Goal: Task Accomplishment & Management: Manage account settings

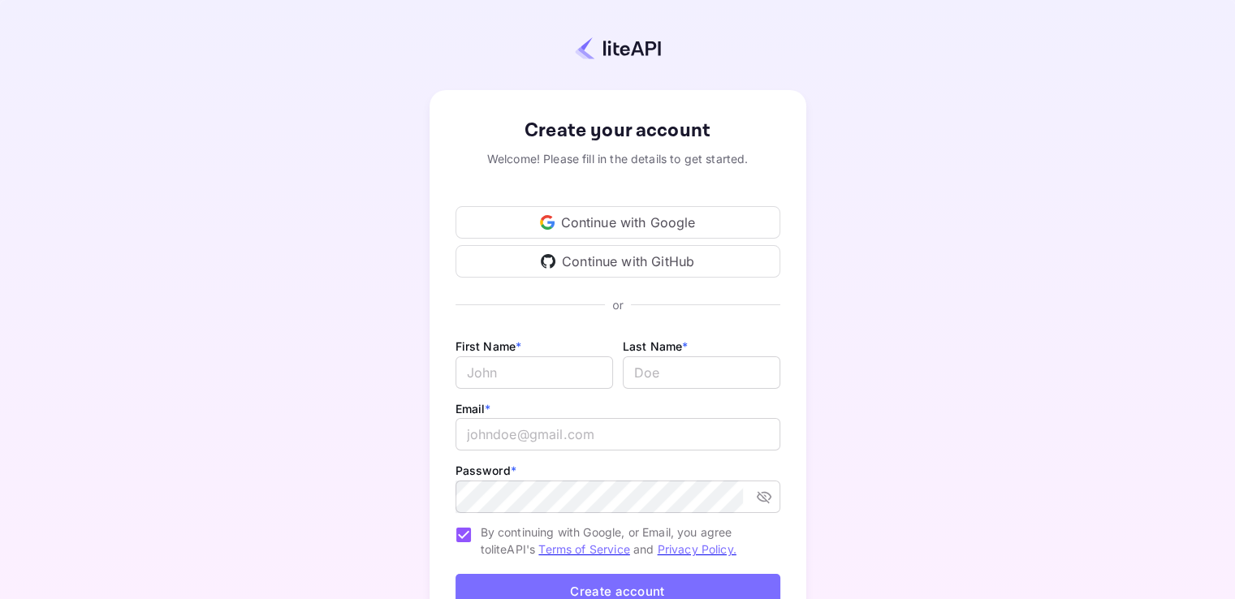
click at [598, 217] on div "Continue with Google" at bounding box center [618, 222] width 325 height 32
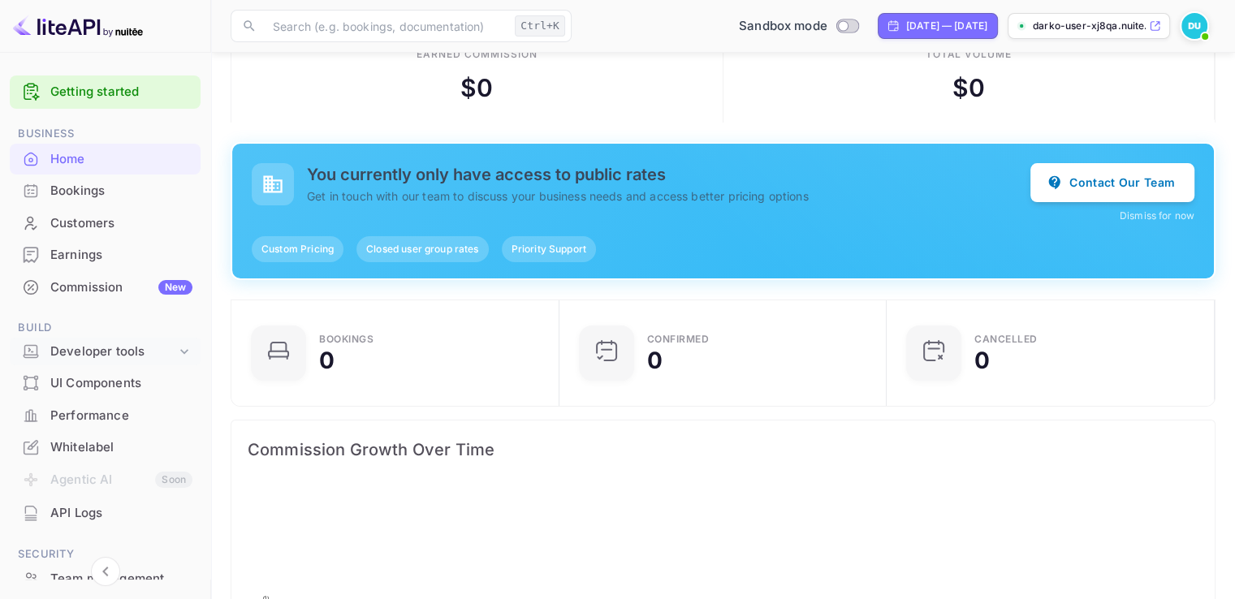
scroll to position [97, 0]
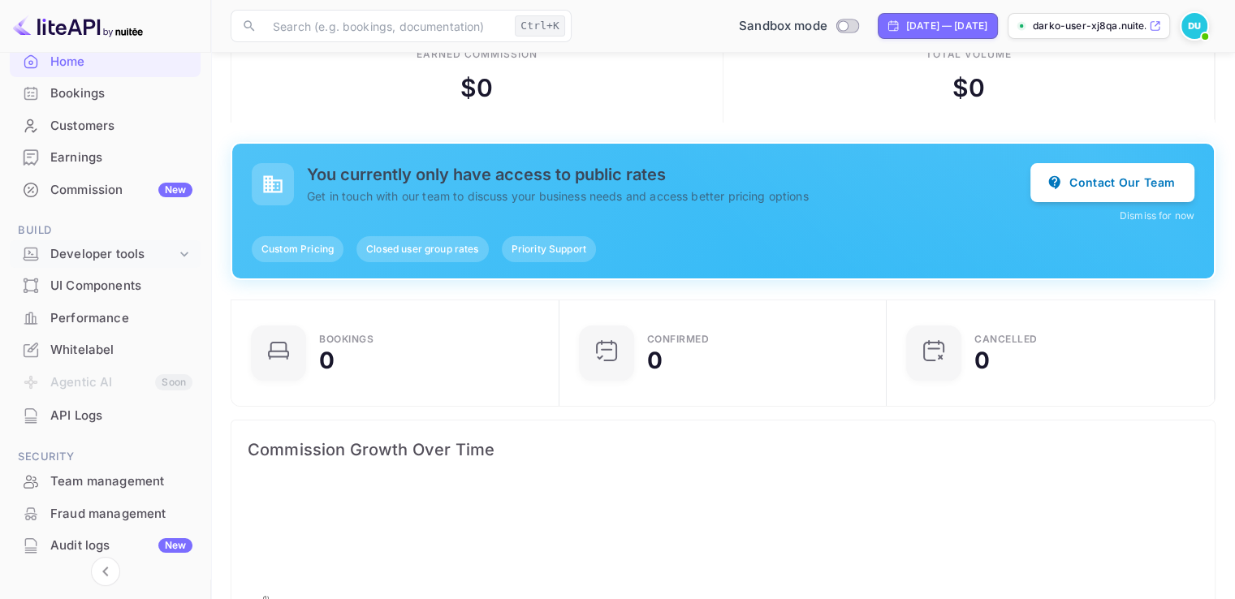
click at [118, 255] on div "Developer tools" at bounding box center [113, 254] width 126 height 19
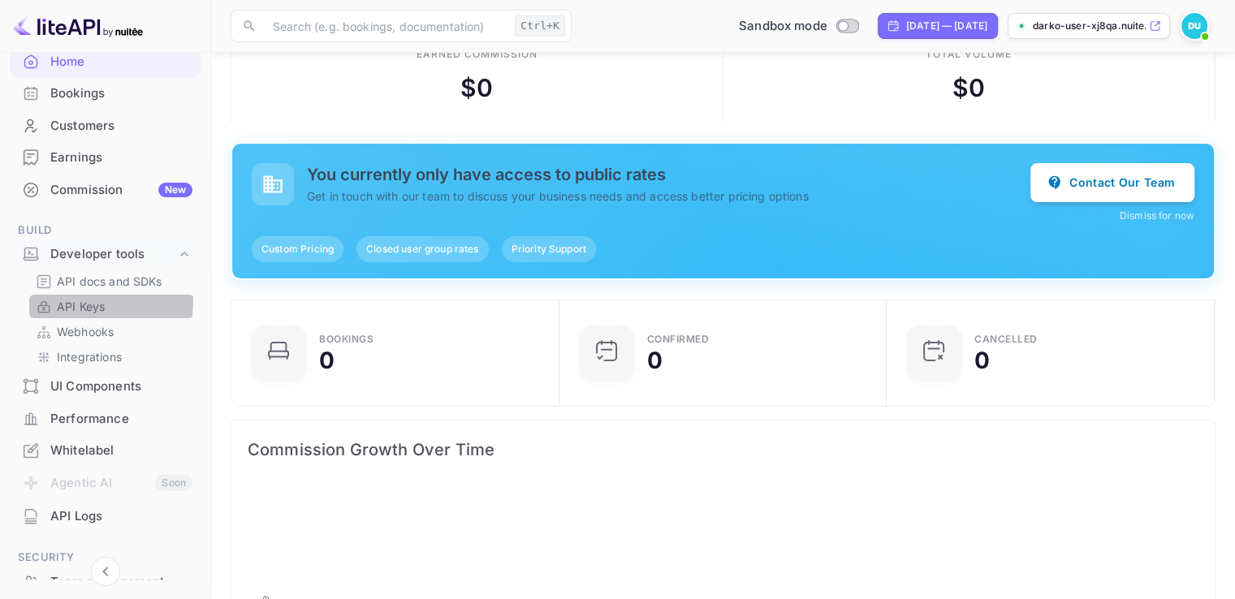
click at [92, 301] on p "API Keys" at bounding box center [81, 306] width 48 height 17
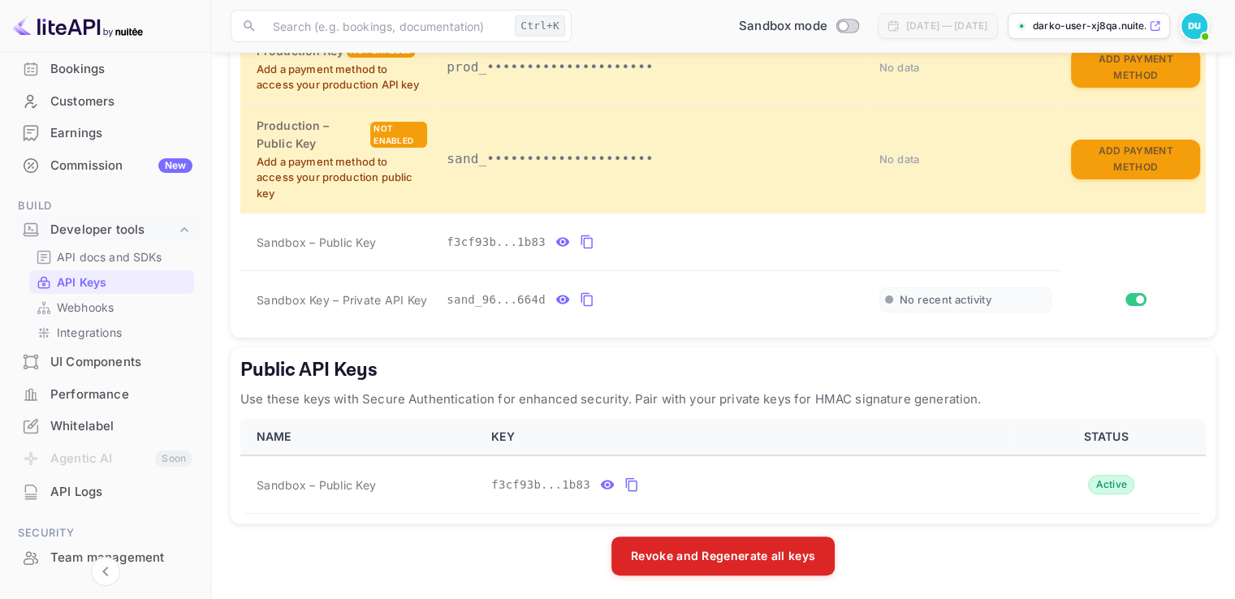
scroll to position [102, 0]
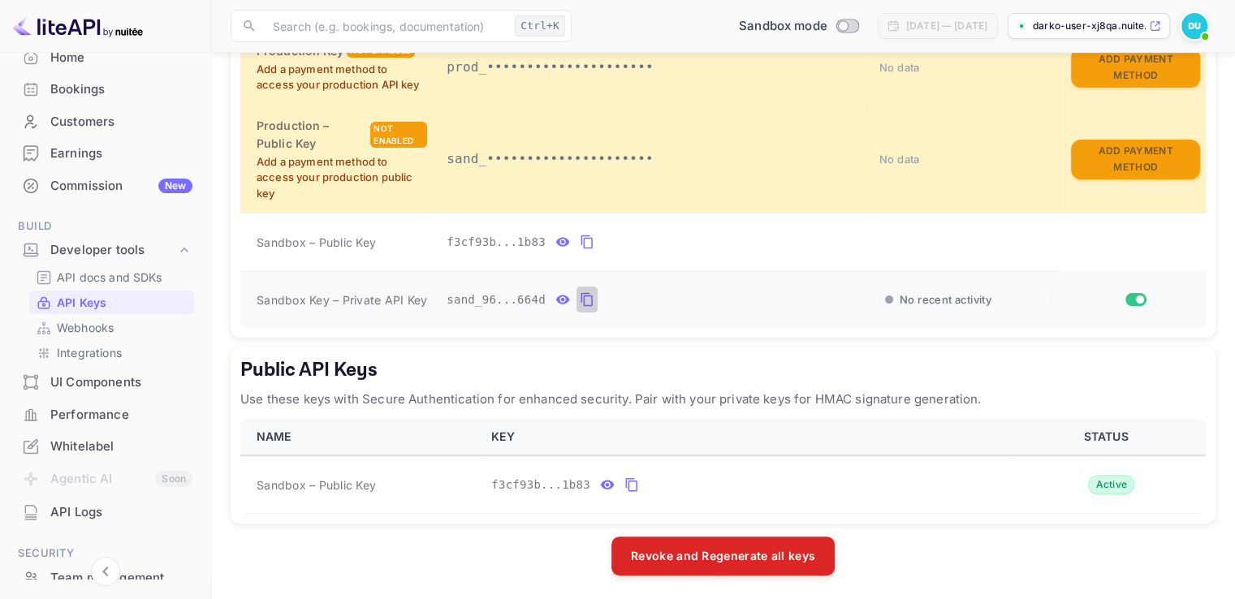
click at [580, 301] on icon "private api keys table" at bounding box center [587, 299] width 15 height 19
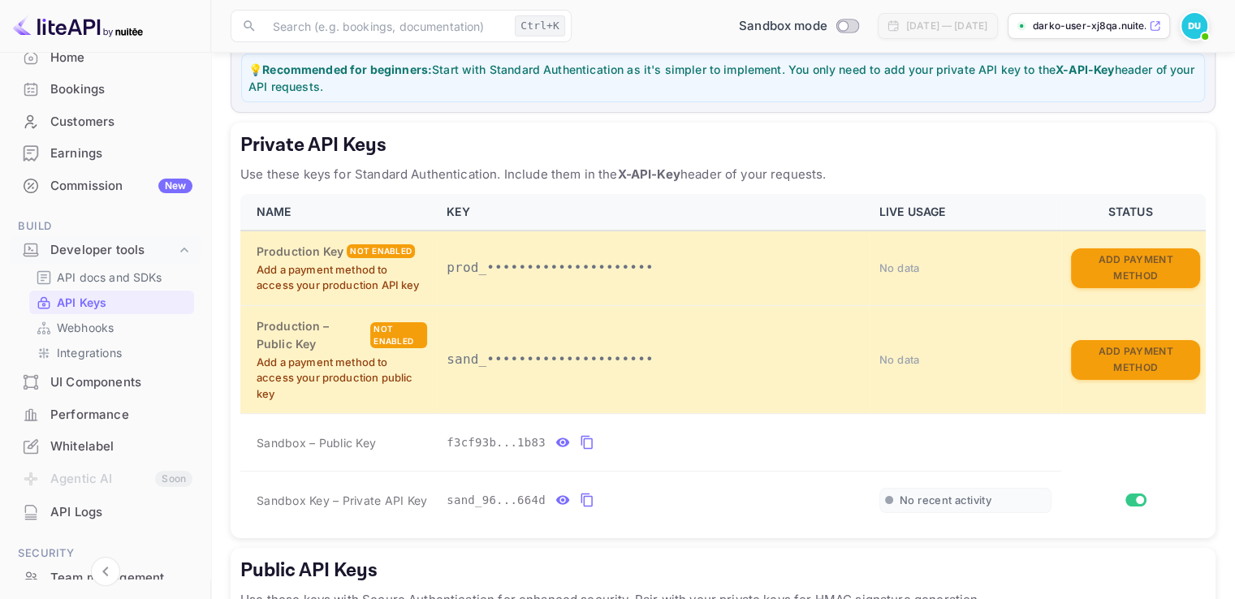
scroll to position [217, 0]
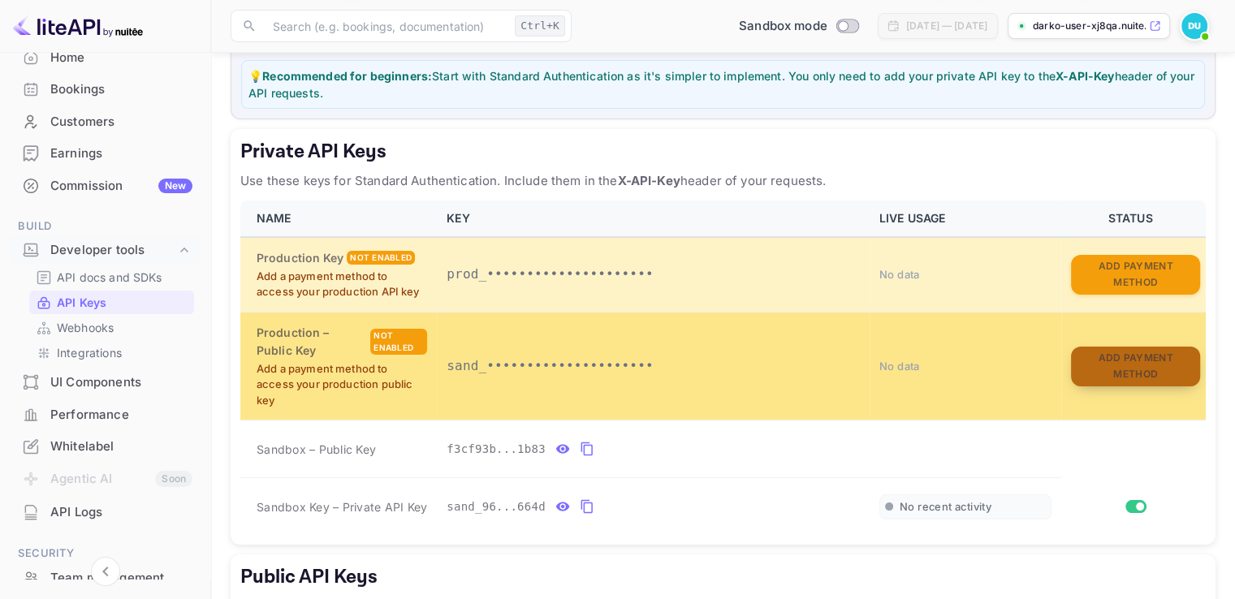
click at [1122, 361] on button "Add Payment Method" at bounding box center [1135, 367] width 129 height 40
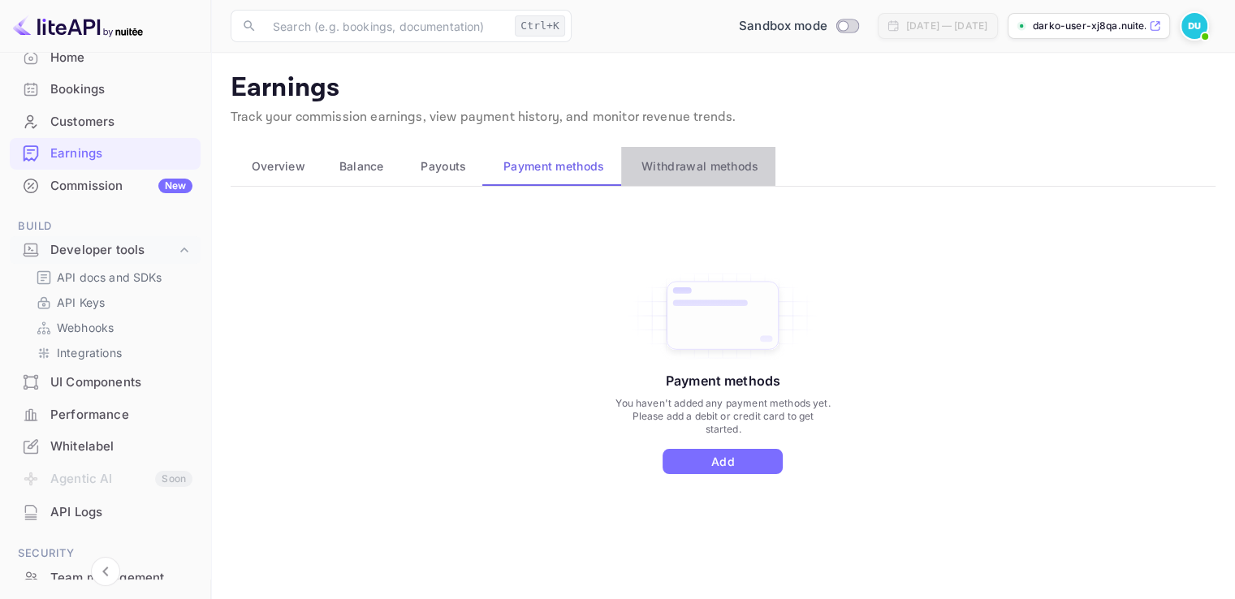
click at [663, 161] on span "Withdrawal methods" at bounding box center [700, 166] width 117 height 19
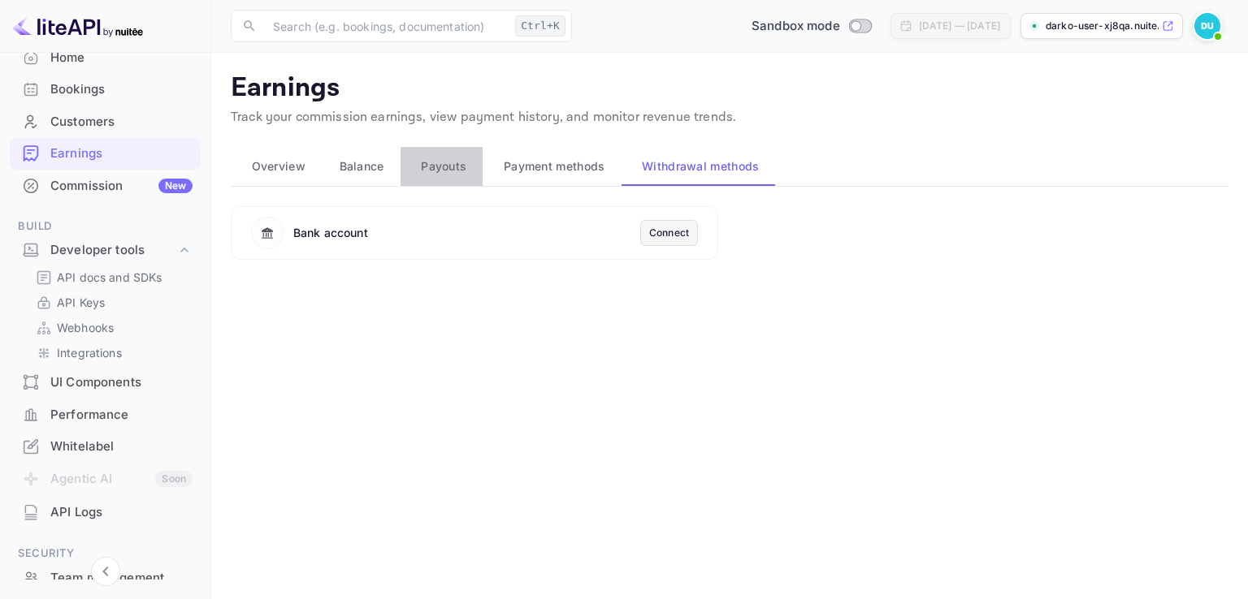
click at [445, 162] on span "Payouts" at bounding box center [443, 166] width 45 height 19
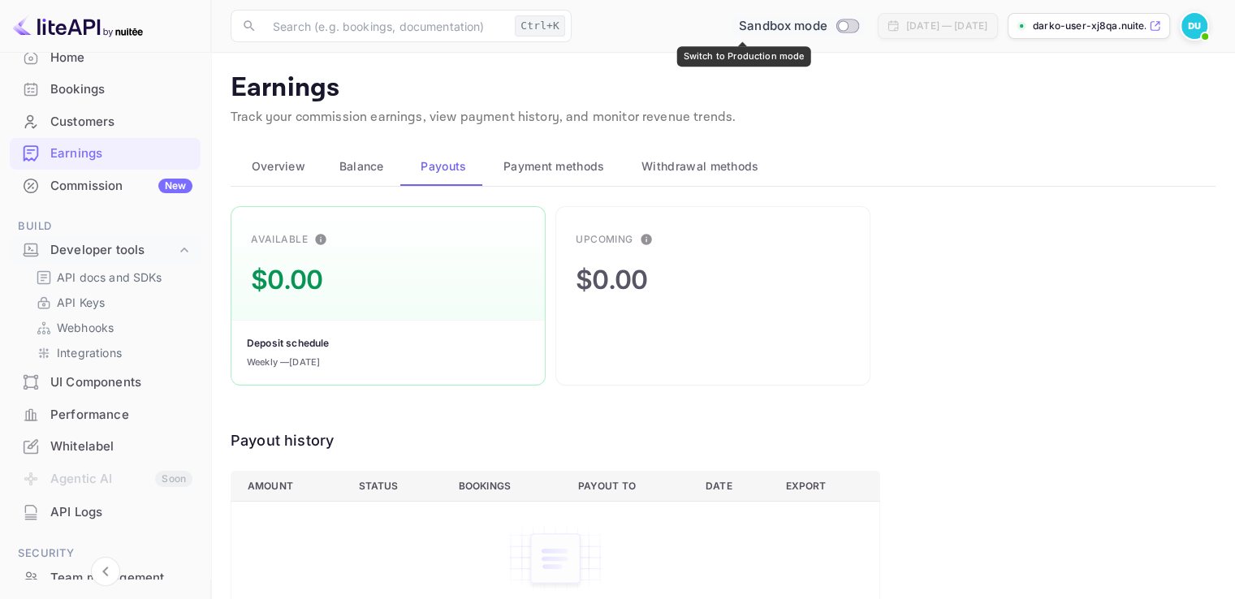
click at [827, 22] on input "Switch to Production mode" at bounding box center [843, 25] width 32 height 11
checkbox input "false"
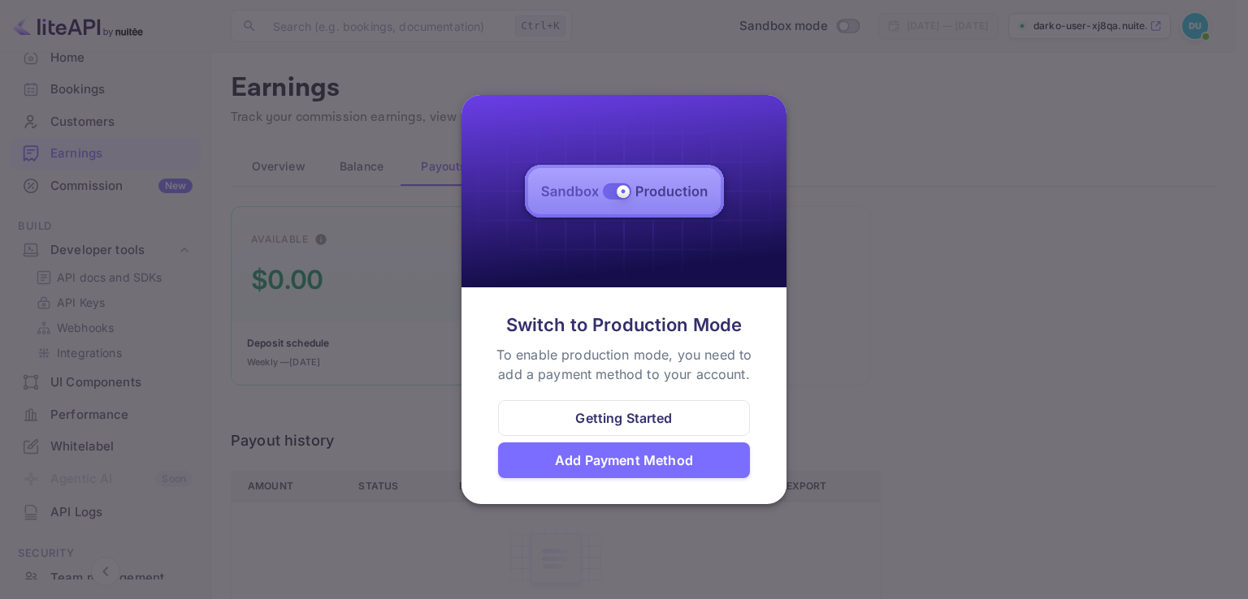
click at [820, 121] on div at bounding box center [624, 299] width 1248 height 599
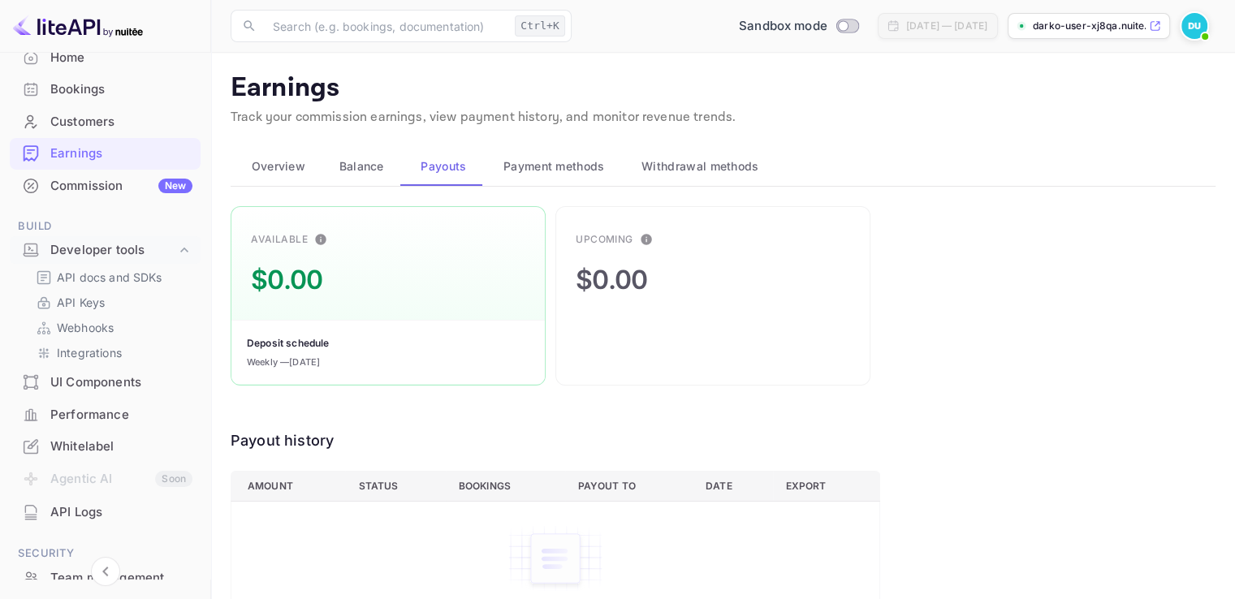
click at [380, 179] on button "Balance" at bounding box center [359, 166] width 82 height 39
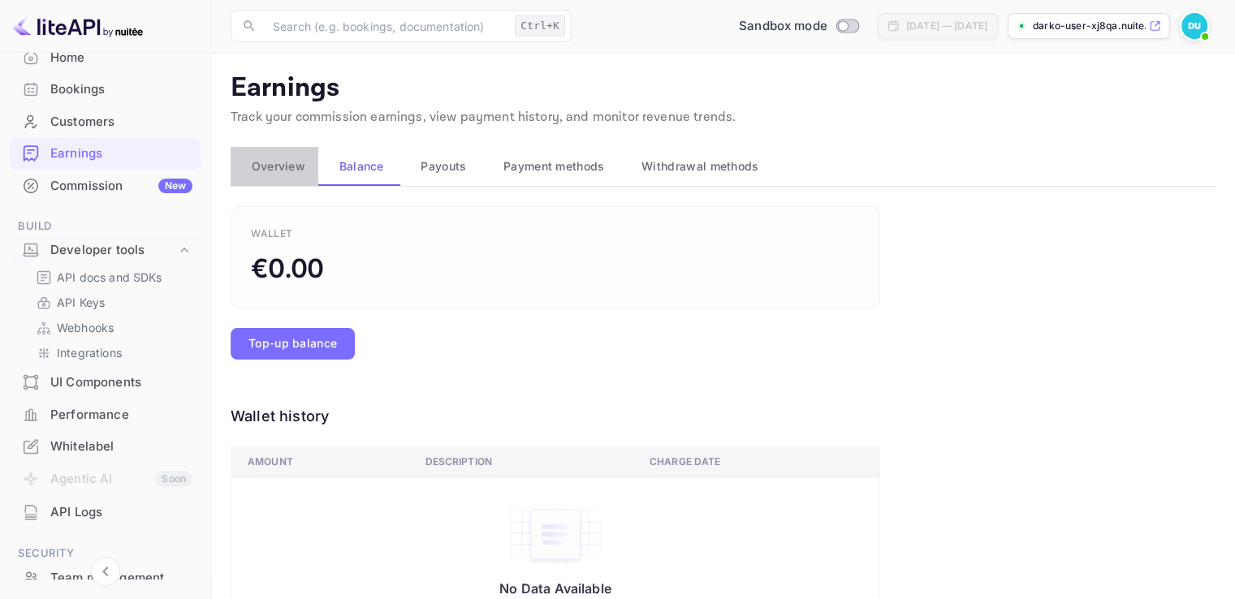
click at [278, 176] on button "Overview" at bounding box center [275, 166] width 88 height 39
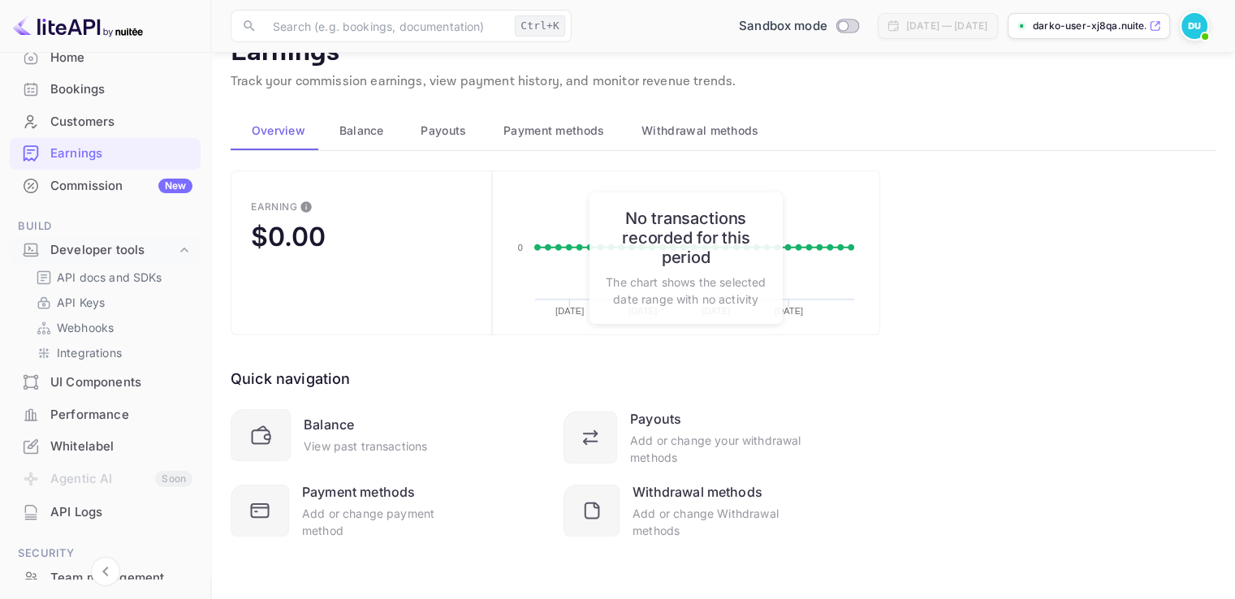
scroll to position [36, 0]
click at [351, 123] on span "Balance" at bounding box center [361, 130] width 45 height 19
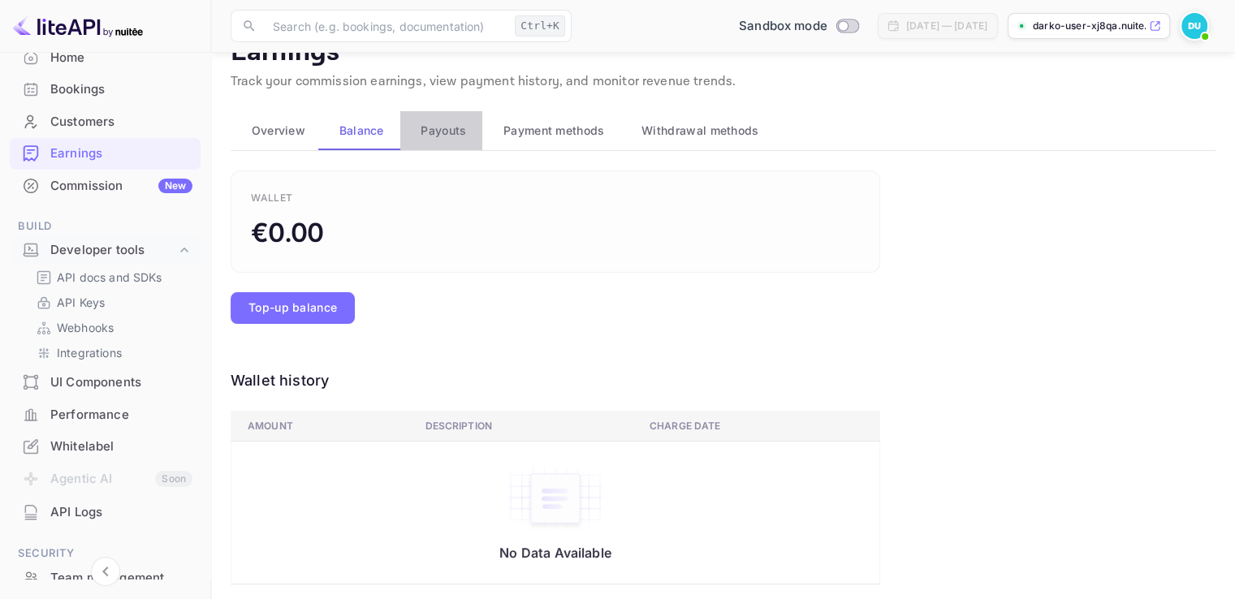
click at [443, 128] on span "Payouts" at bounding box center [443, 130] width 45 height 19
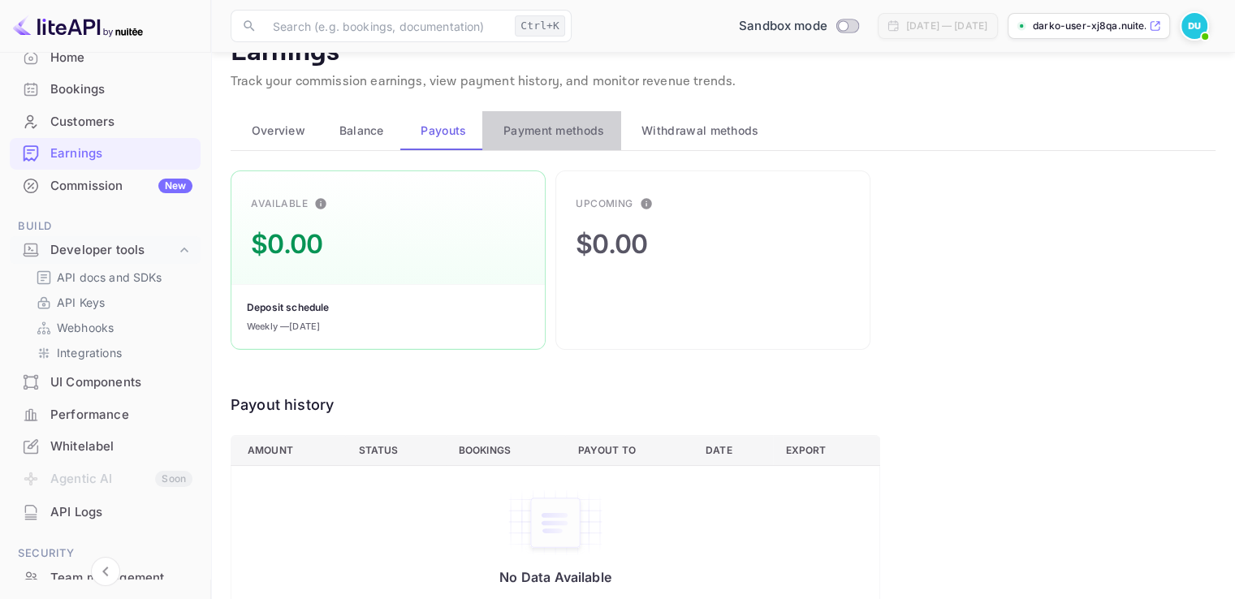
click at [538, 124] on span "Payment methods" at bounding box center [555, 130] width 102 height 19
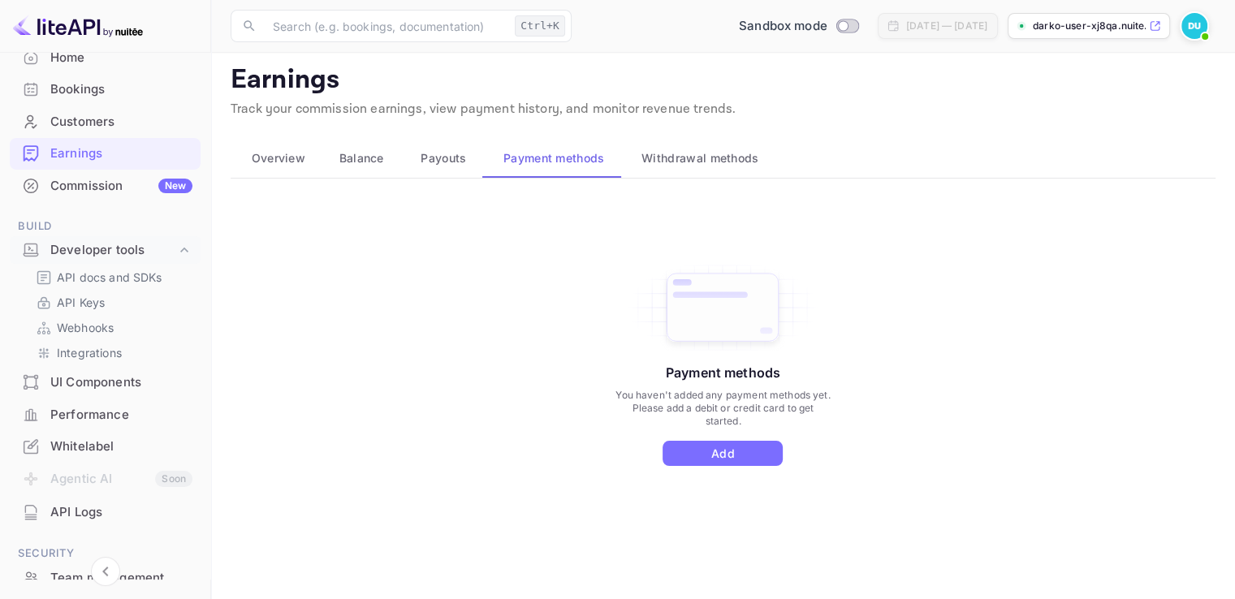
scroll to position [7, 0]
click at [89, 300] on p "API Keys" at bounding box center [81, 302] width 48 height 17
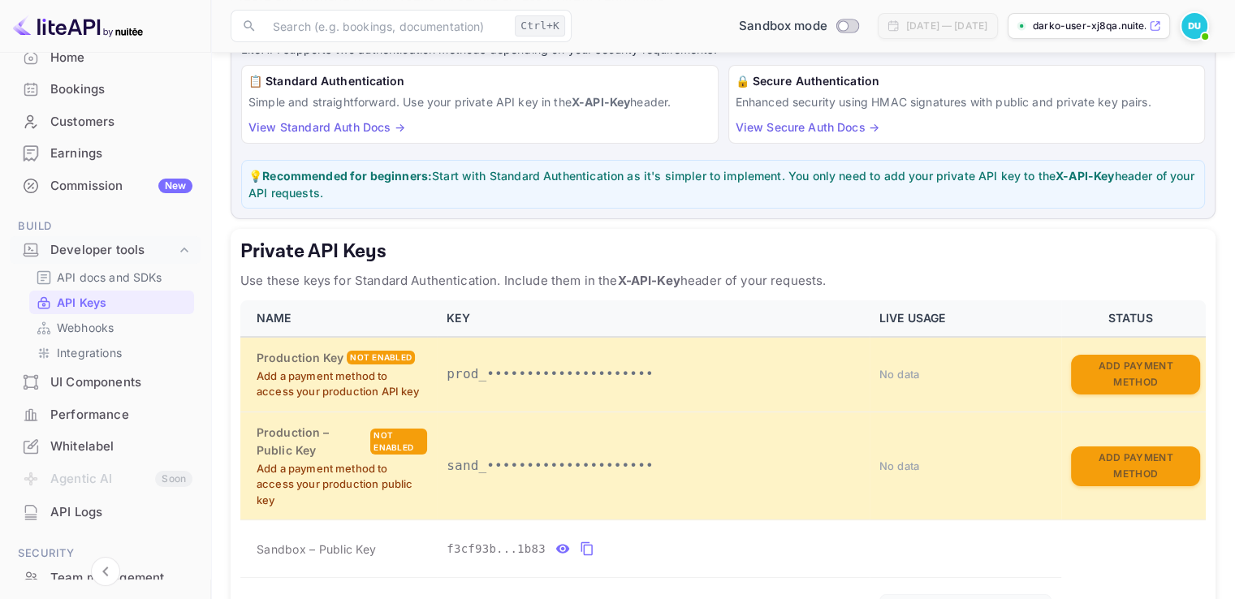
scroll to position [112, 0]
